Goal: Find contact information: Find contact information

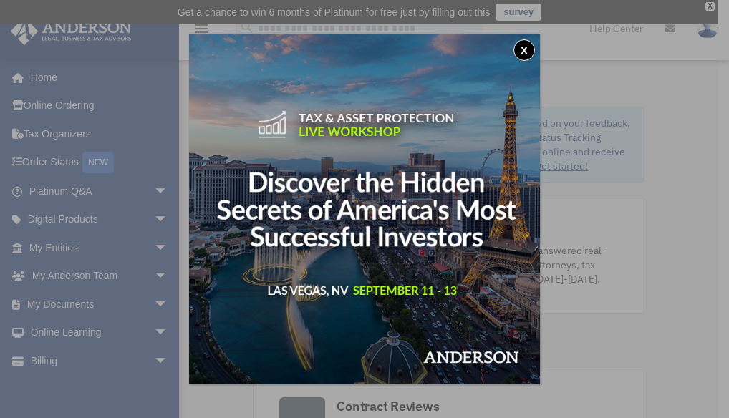
click at [685, 306] on div "x" at bounding box center [364, 209] width 729 height 418
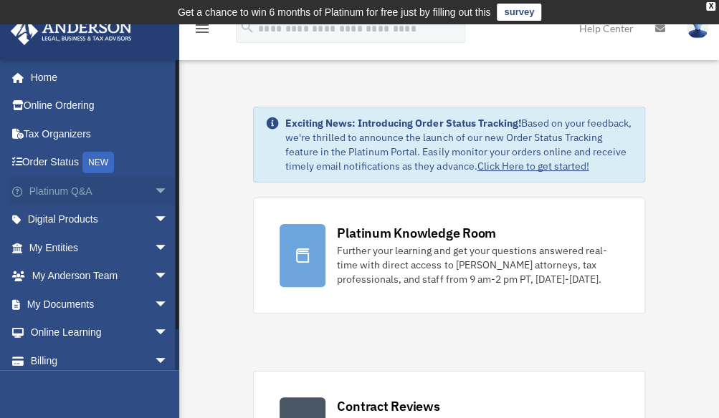
click at [156, 193] on span "arrow_drop_down" at bounding box center [168, 191] width 29 height 29
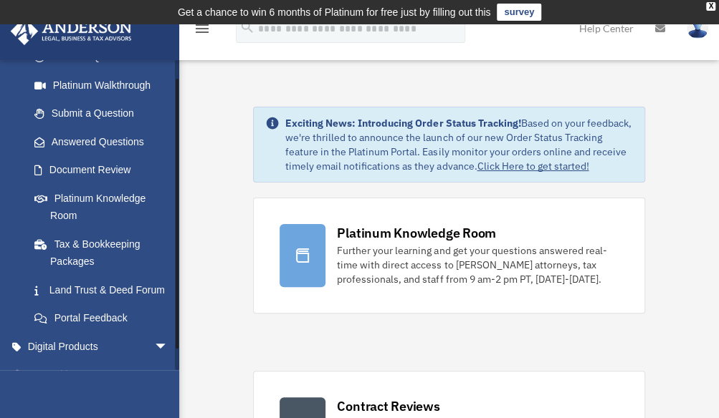
scroll to position [163, 0]
click at [112, 107] on link "Submit a Question" at bounding box center [105, 113] width 170 height 29
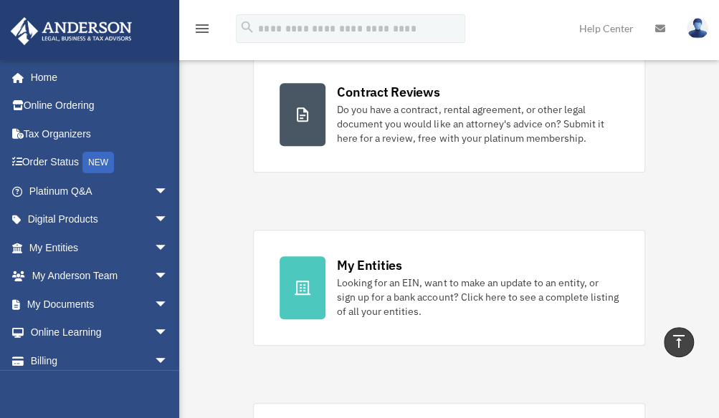
scroll to position [314, 0]
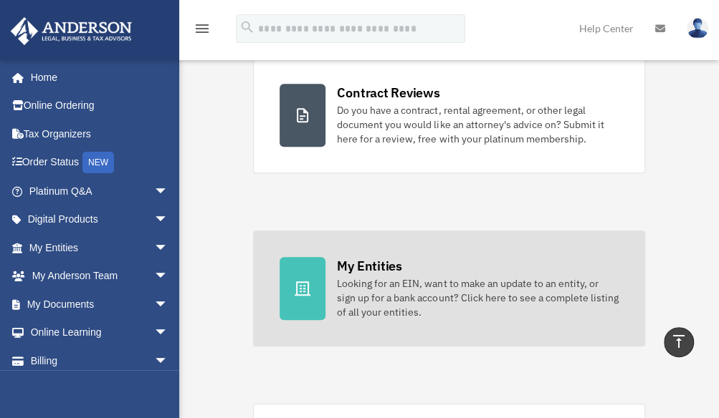
click at [314, 287] on div at bounding box center [302, 288] width 46 height 63
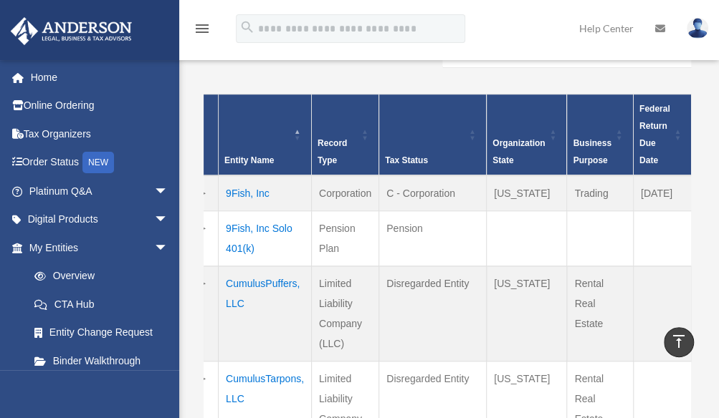
scroll to position [0, 3]
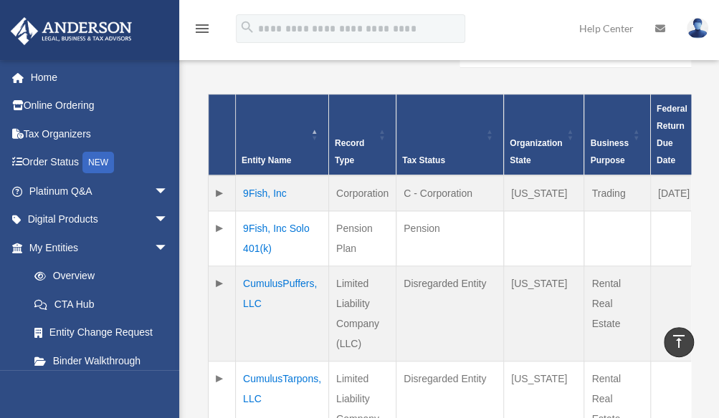
click at [215, 231] on td at bounding box center [221, 238] width 27 height 55
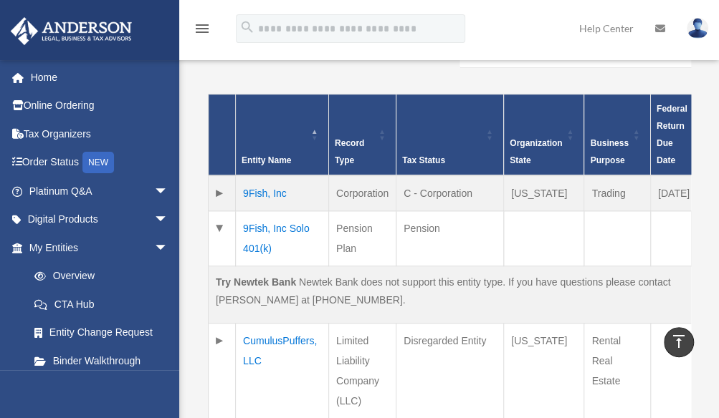
click at [215, 231] on td at bounding box center [221, 238] width 27 height 55
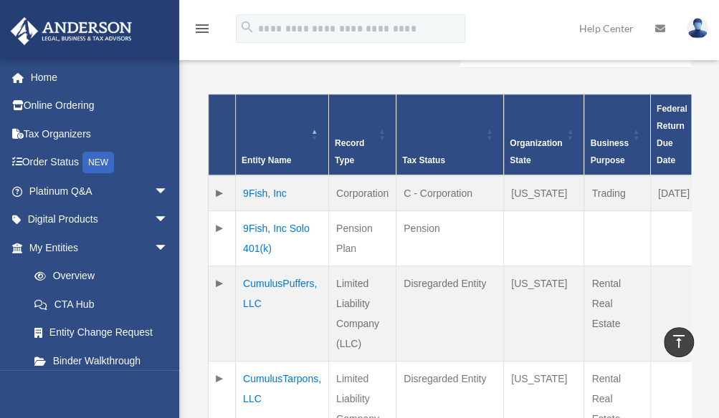
click at [216, 176] on td at bounding box center [221, 194] width 27 height 36
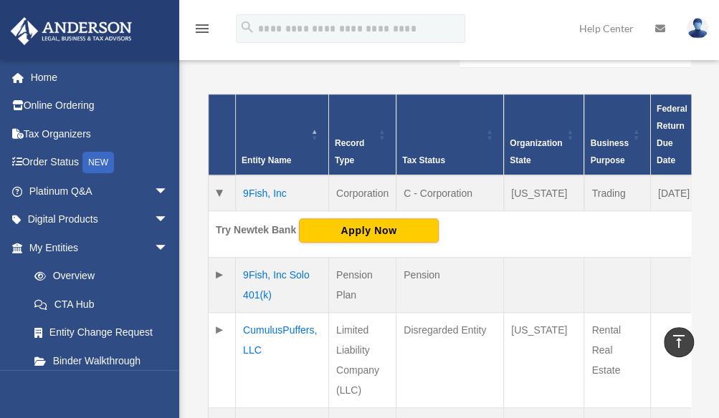
click at [216, 176] on td at bounding box center [221, 194] width 27 height 36
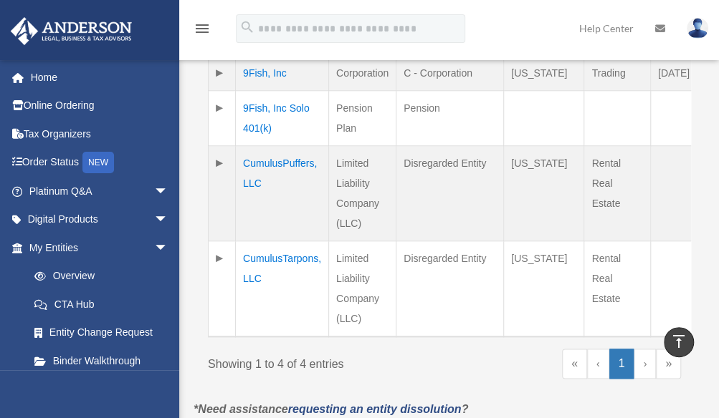
scroll to position [475, 0]
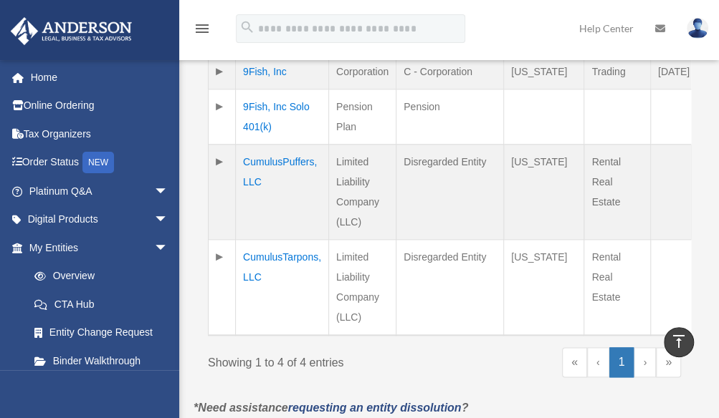
click at [219, 165] on td at bounding box center [221, 192] width 27 height 95
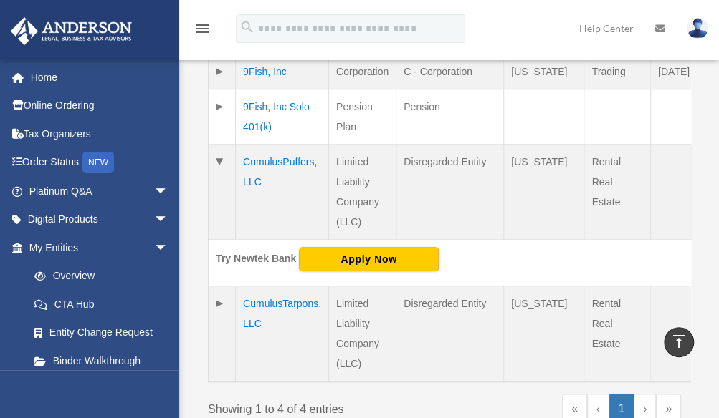
click at [219, 165] on td at bounding box center [221, 192] width 27 height 95
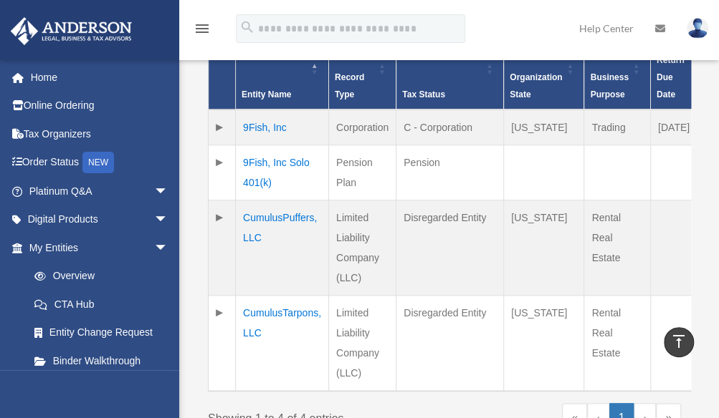
scroll to position [418, 0]
drag, startPoint x: 203, startPoint y: 233, endPoint x: 192, endPoint y: 247, distance: 17.9
click at [192, 247] on div "Entities, Trusts, and Deeds Active Entities Inactive Entities Active Trusts Ina…" at bounding box center [447, 66] width 529 height 779
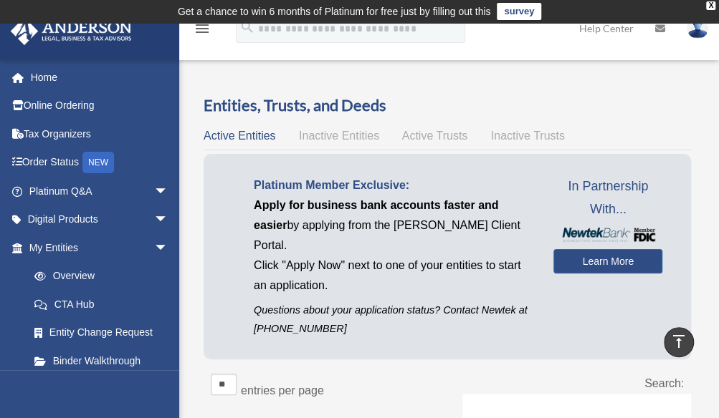
scroll to position [0, 0]
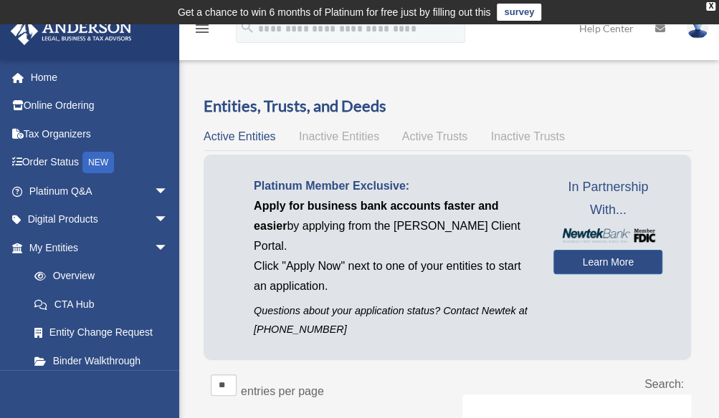
click at [340, 141] on span "Inactive Entities" at bounding box center [339, 136] width 80 height 12
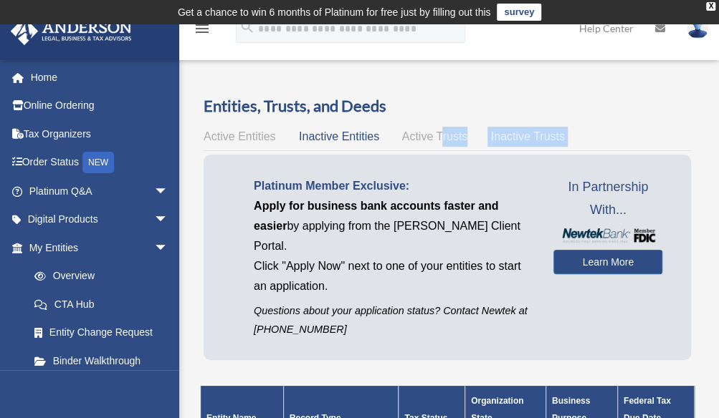
drag, startPoint x: 427, startPoint y: 148, endPoint x: 440, endPoint y: 135, distance: 18.2
click at [440, 135] on div "Entities, Trusts, and Deeds Active Entities Inactive Entities Active Trusts Ina…" at bounding box center [446, 301] width 487 height 413
click at [440, 135] on span "Active Trusts" at bounding box center [435, 136] width 66 height 12
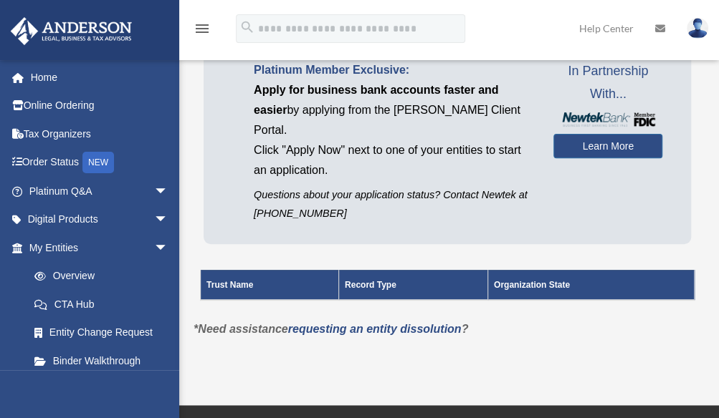
click at [181, 258] on div "Overview date_range Published on Last updated March 13, 2025 April 10, 2020 by …" at bounding box center [448, 166] width 539 height 422
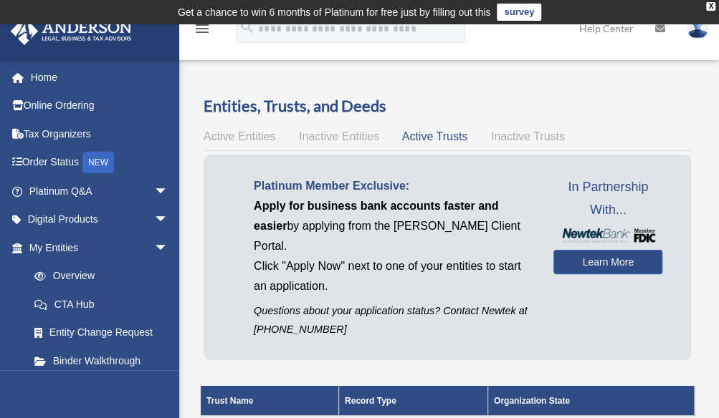
click at [244, 135] on span "Active Entities" at bounding box center [239, 136] width 72 height 12
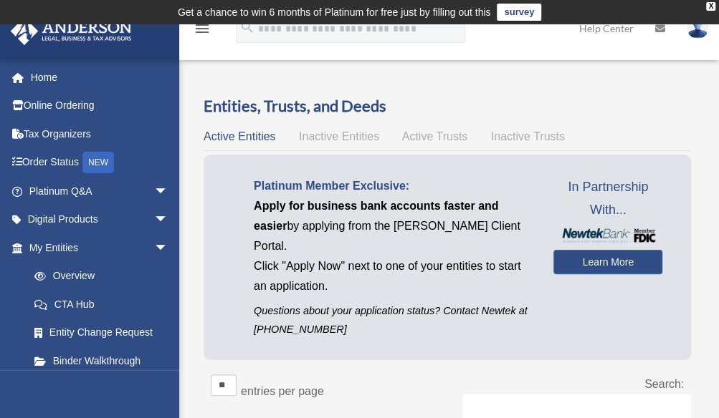
click at [244, 135] on span "Active Entities" at bounding box center [239, 136] width 72 height 12
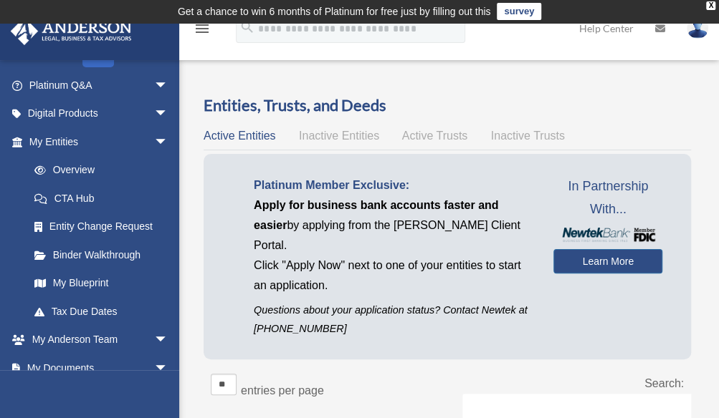
scroll to position [107, 0]
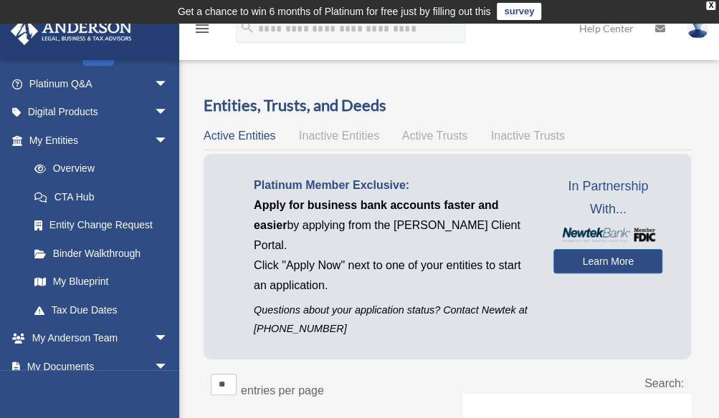
drag, startPoint x: 199, startPoint y: 269, endPoint x: 186, endPoint y: 280, distance: 17.3
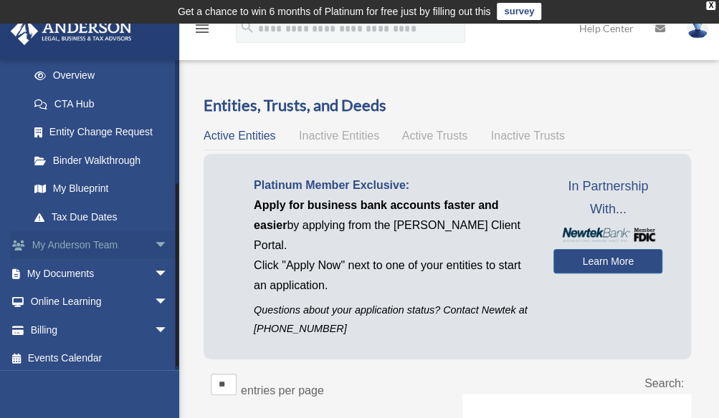
click at [154, 253] on span "arrow_drop_down" at bounding box center [168, 245] width 29 height 29
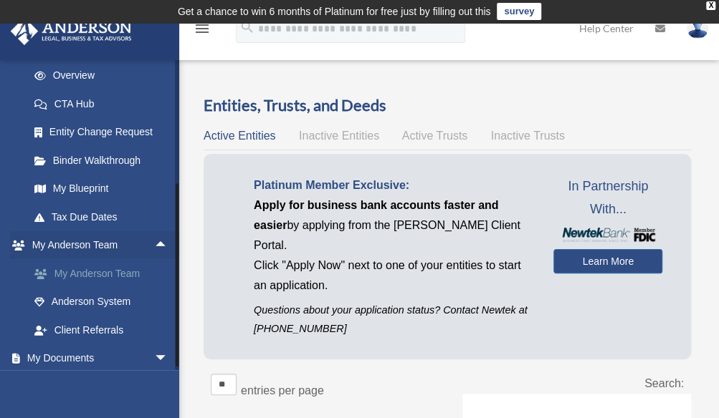
click at [117, 272] on link "My Anderson Team" at bounding box center [105, 273] width 170 height 29
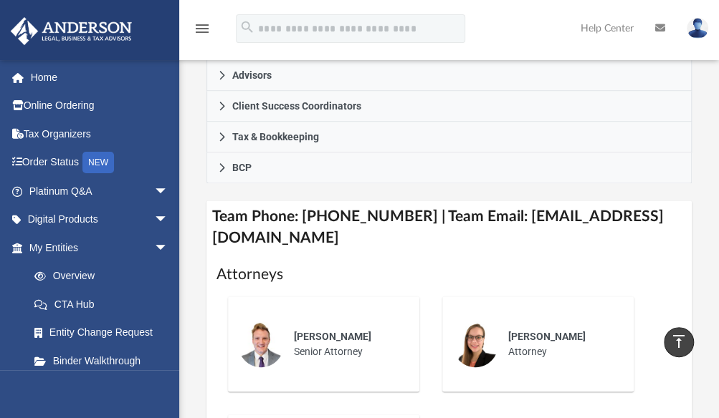
scroll to position [529, 0]
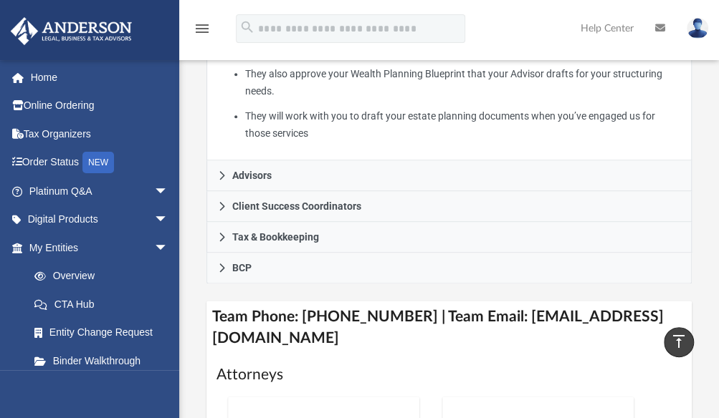
click at [307, 314] on h4 "Team Phone: [PHONE_NUMBER] | Team Email: [EMAIL_ADDRESS][DOMAIN_NAME]" at bounding box center [449, 328] width 486 height 54
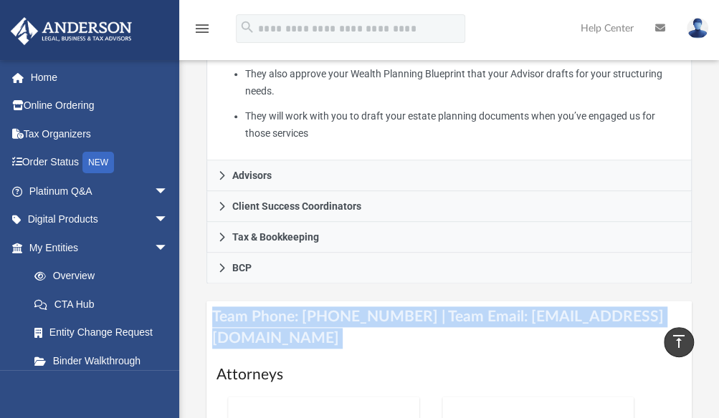
click at [307, 314] on h4 "Team Phone: [PHONE_NUMBER] | Team Email: [EMAIL_ADDRESS][DOMAIN_NAME]" at bounding box center [449, 328] width 486 height 54
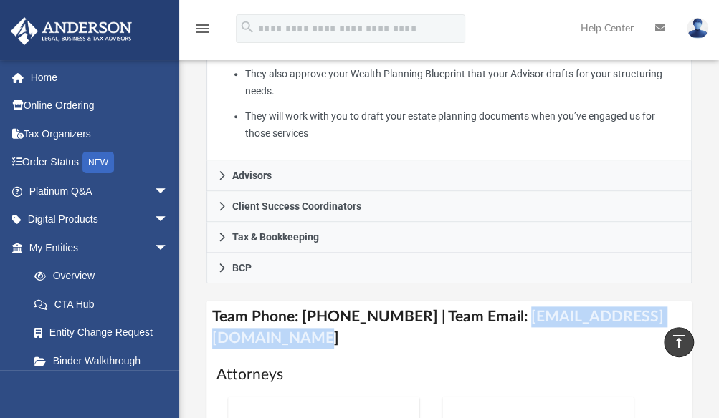
drag, startPoint x: 213, startPoint y: 314, endPoint x: 454, endPoint y: 314, distance: 240.7
click at [454, 314] on h4 "Team Phone: (725) 208-3130 | Team Email: myteam@andersonadvisors.com" at bounding box center [449, 328] width 486 height 54
copy h4 "myteam@andersonadvisors.com"
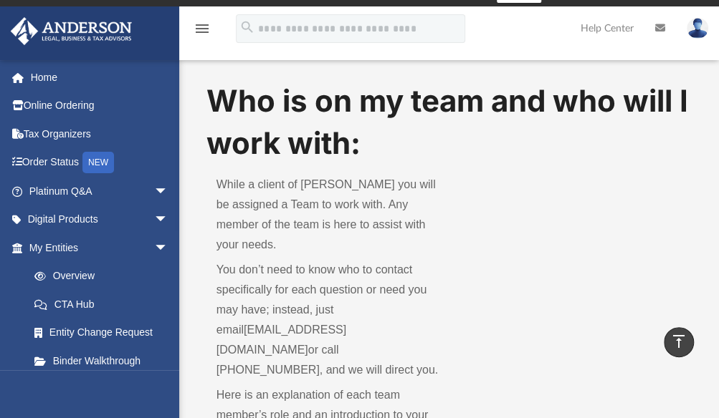
scroll to position [0, 0]
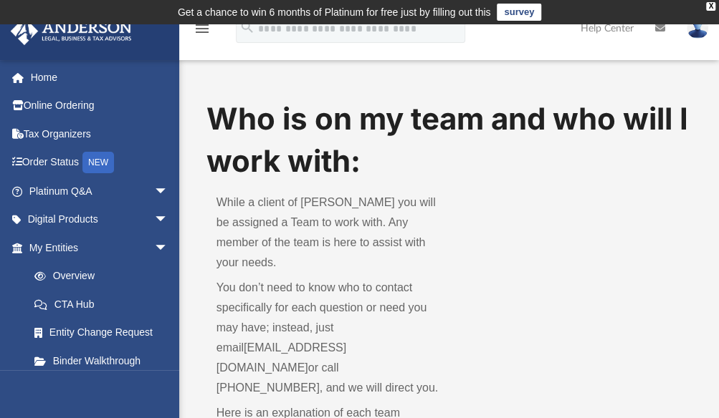
click at [693, 28] on img at bounding box center [696, 28] width 21 height 21
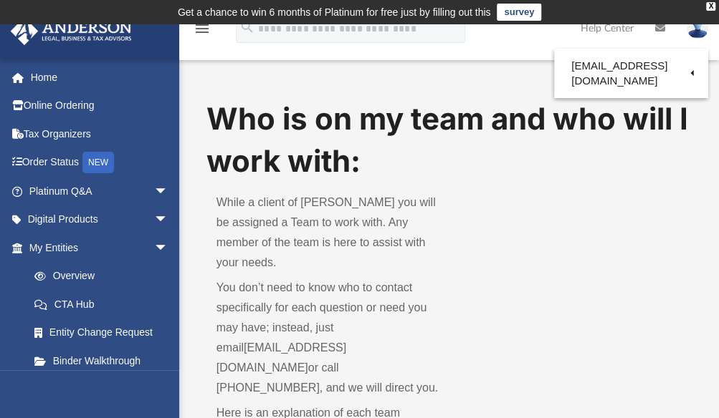
click at [693, 28] on img at bounding box center [696, 28] width 21 height 21
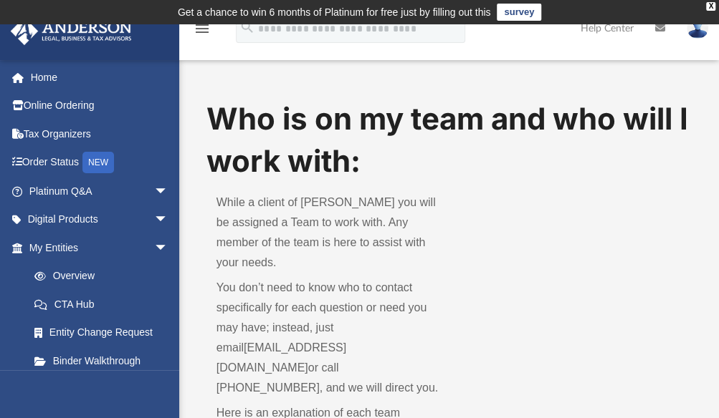
click at [693, 28] on img at bounding box center [696, 28] width 21 height 21
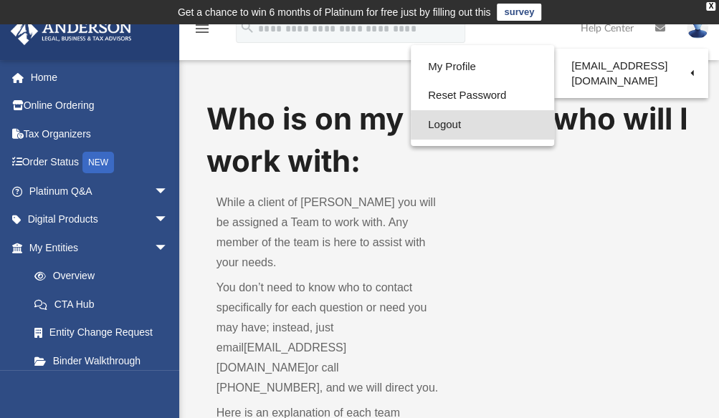
click at [476, 122] on link "Logout" at bounding box center [481, 124] width 143 height 29
